Goal: Find specific page/section: Find specific page/section

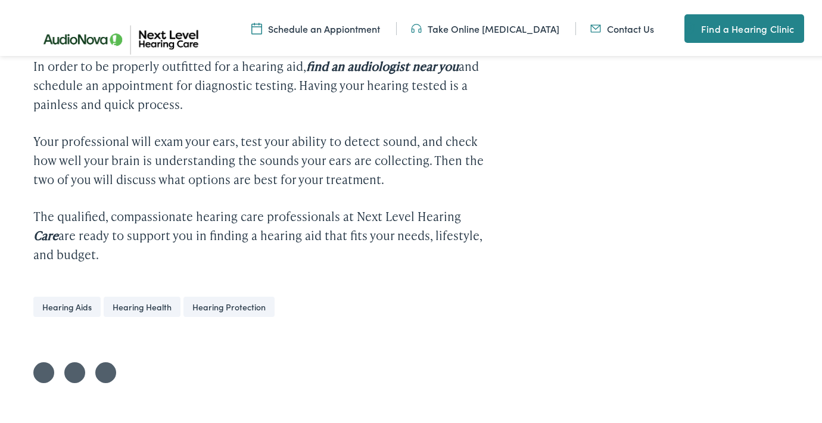
scroll to position [1936, 0]
click at [145, 294] on link "Hearing Health" at bounding box center [142, 304] width 77 height 20
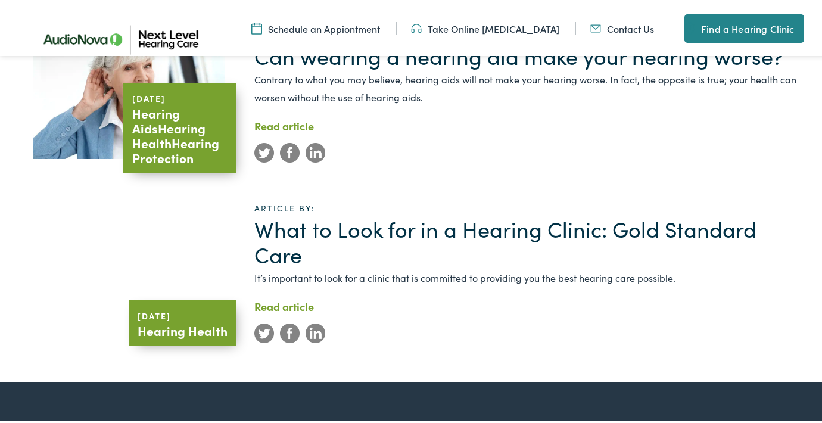
scroll to position [1627, 0]
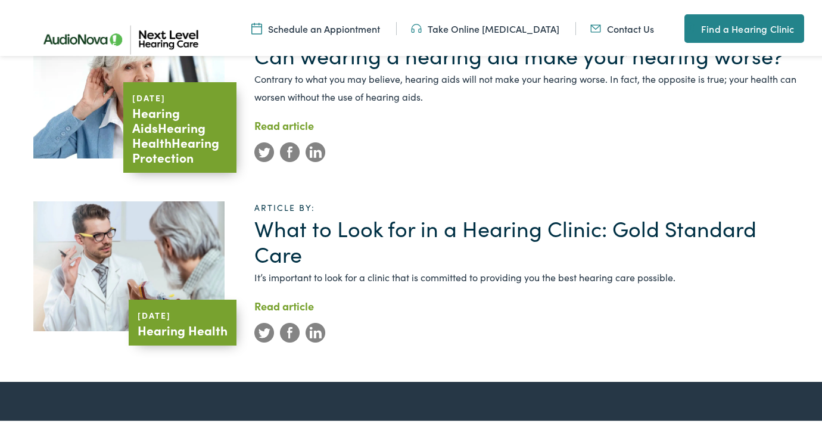
click at [566, 210] on link "What to Look for in a Hearing Clinic: Gold Standard Care" at bounding box center [505, 238] width 502 height 56
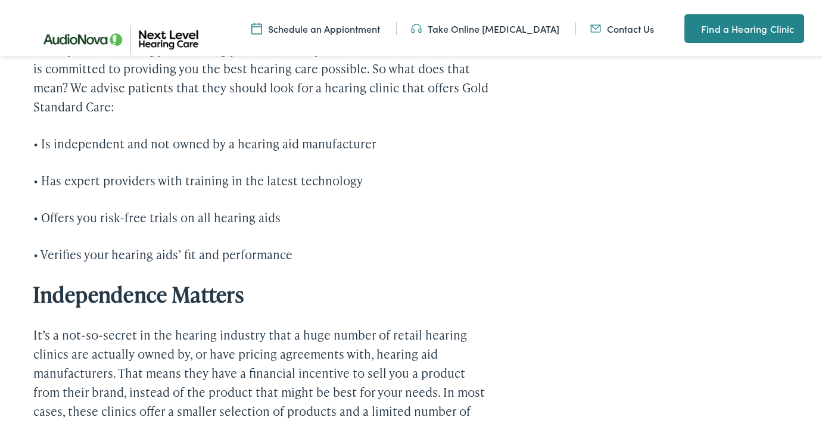
scroll to position [481, 0]
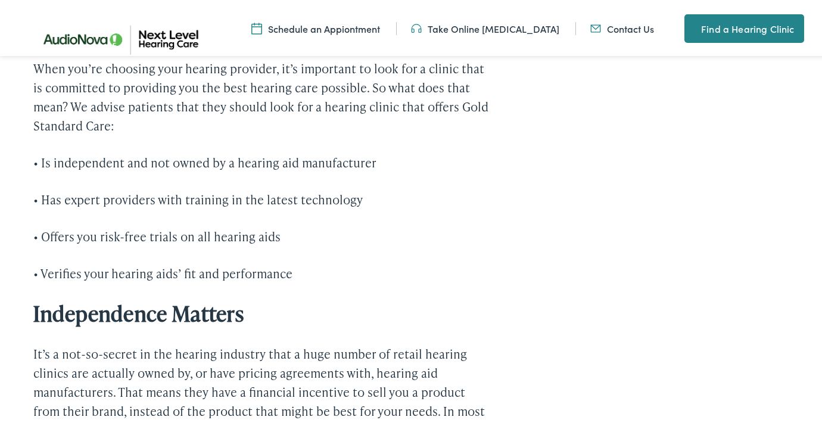
click at [720, 26] on link "Find a Hearing Clinic" at bounding box center [743, 26] width 119 height 29
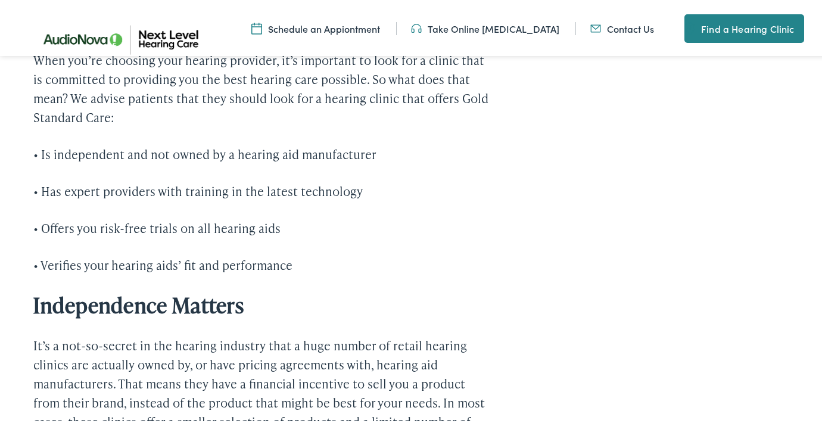
scroll to position [490, 0]
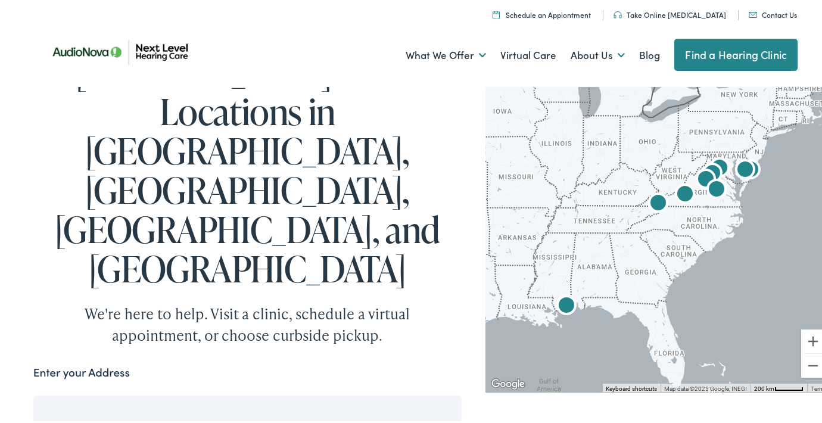
scroll to position [46, 0]
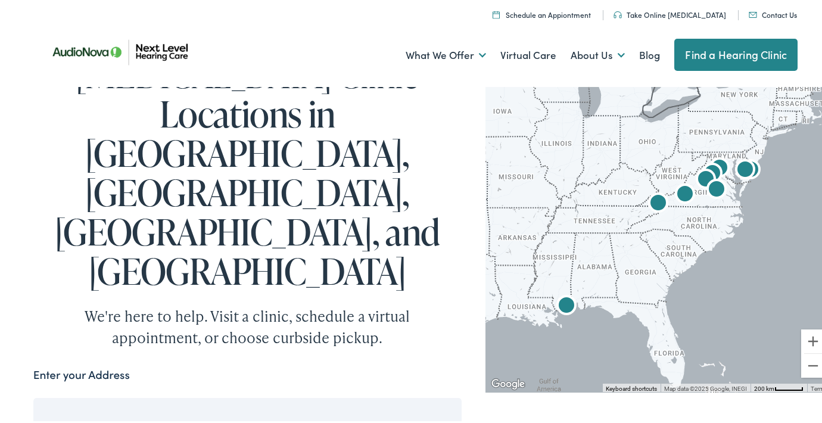
type input "Cape Coral, Florida"
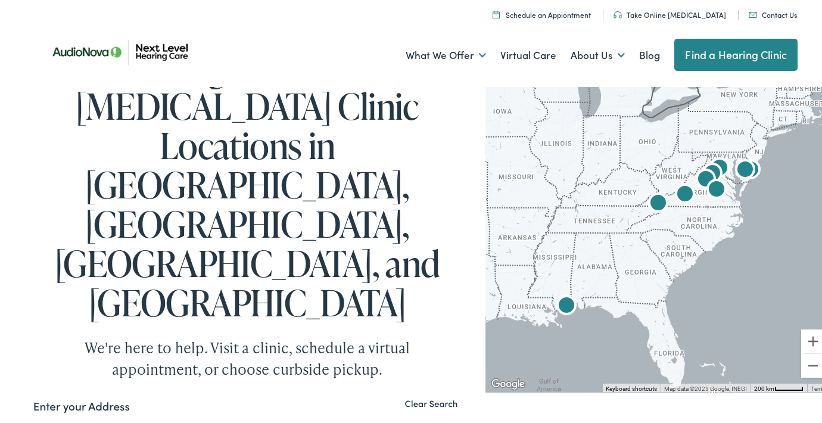
scroll to position [19, 0]
